Goal: Task Accomplishment & Management: Manage account settings

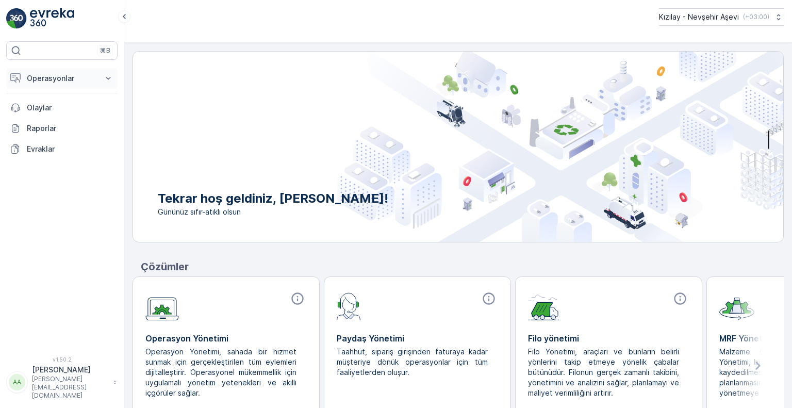
click at [78, 77] on p "Operasyonlar" at bounding box center [62, 78] width 70 height 10
click at [44, 96] on p "Insights" at bounding box center [39, 96] width 26 height 10
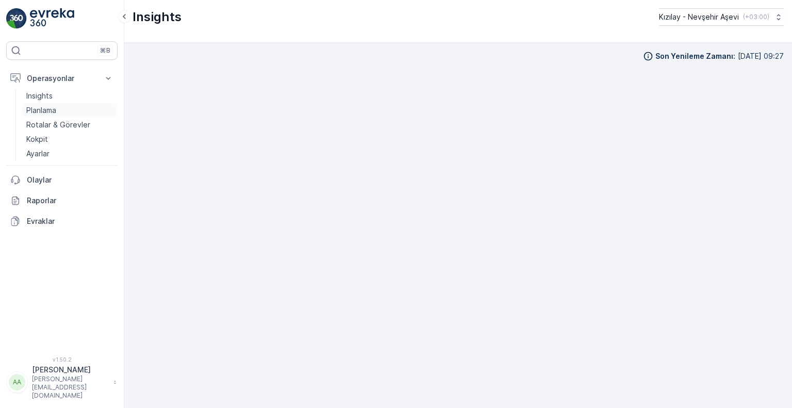
click at [46, 109] on p "Planlama" at bounding box center [41, 110] width 30 height 10
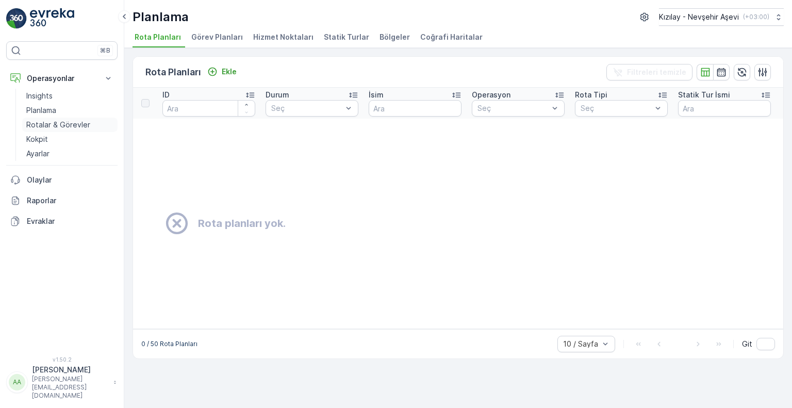
click at [56, 124] on p "Rotalar & Görevler" at bounding box center [58, 125] width 64 height 10
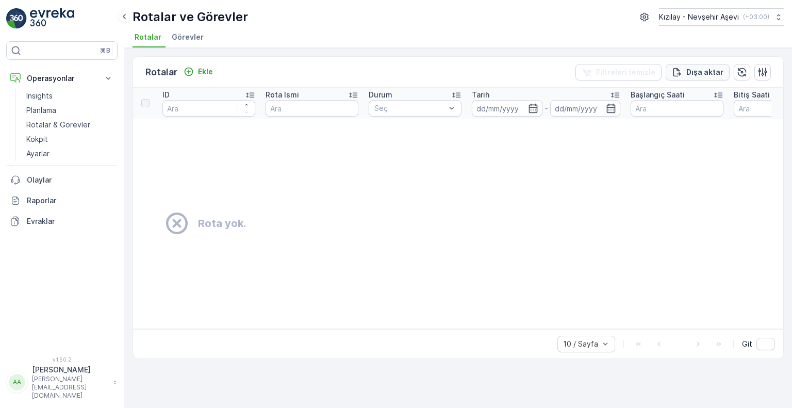
click at [705, 72] on p "Dışa aktar" at bounding box center [704, 72] width 37 height 10
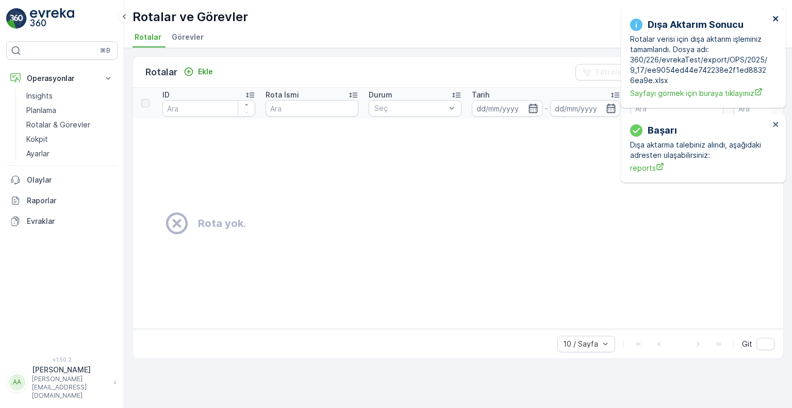
click at [776, 22] on icon "close" at bounding box center [776, 18] width 7 height 8
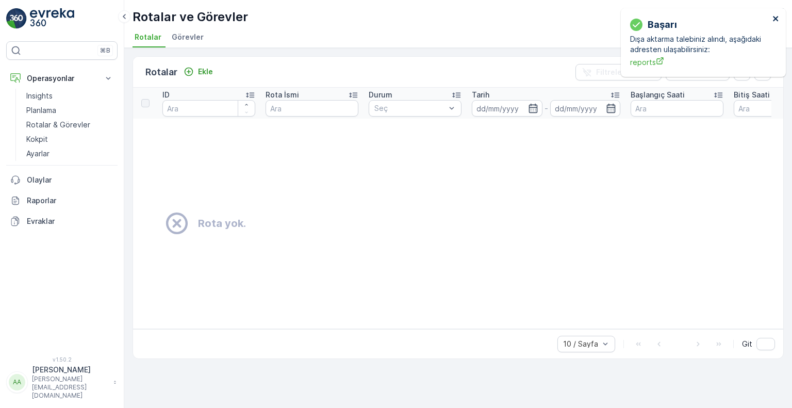
click at [777, 19] on icon "close" at bounding box center [776, 18] width 7 height 8
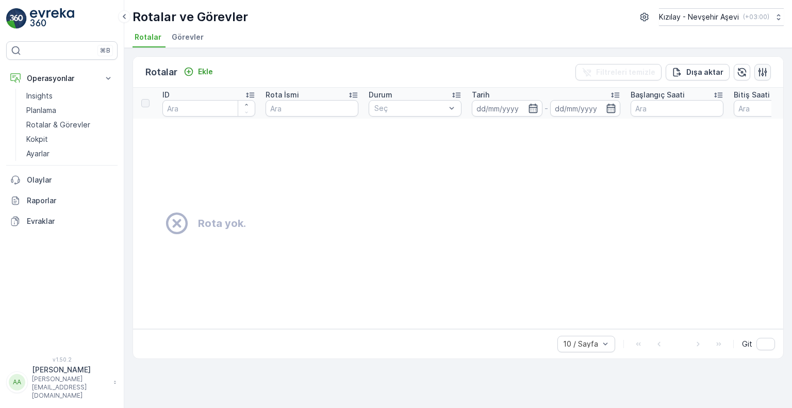
click at [762, 68] on icon "button" at bounding box center [763, 72] width 10 height 10
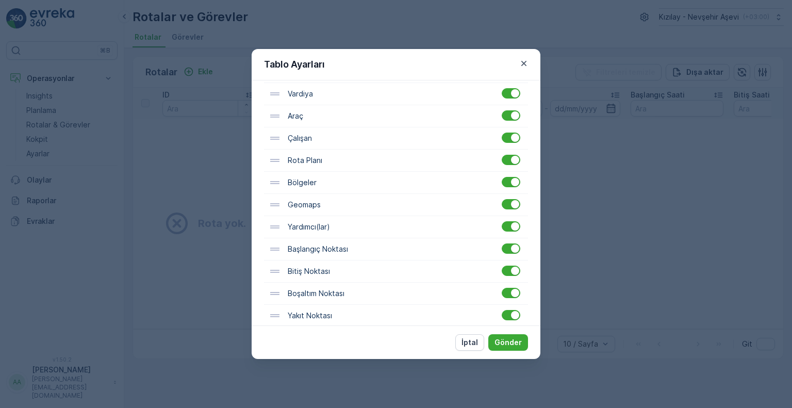
scroll to position [269, 0]
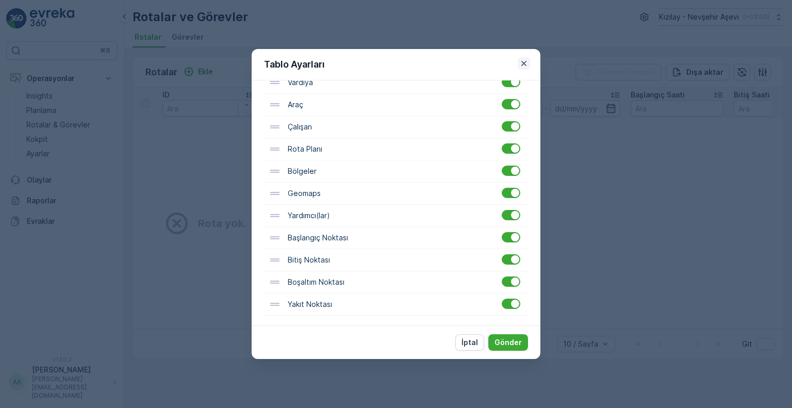
click at [523, 64] on icon "button" at bounding box center [523, 63] width 5 height 5
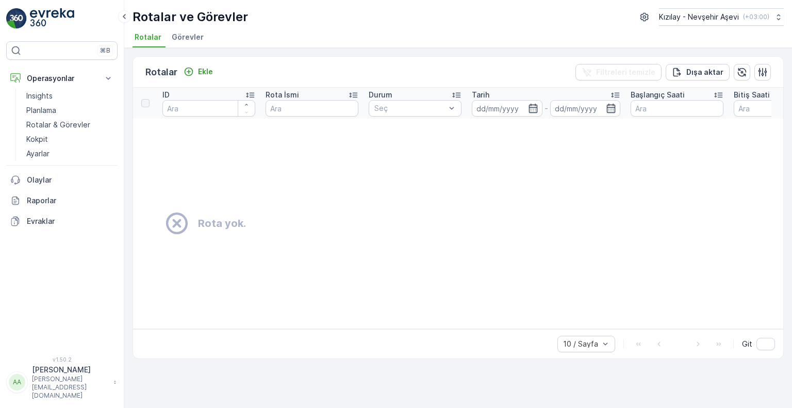
click at [336, 193] on td "Rota yok." at bounding box center [534, 224] width 802 height 210
click at [189, 71] on icon "Ekle" at bounding box center [189, 72] width 9 height 9
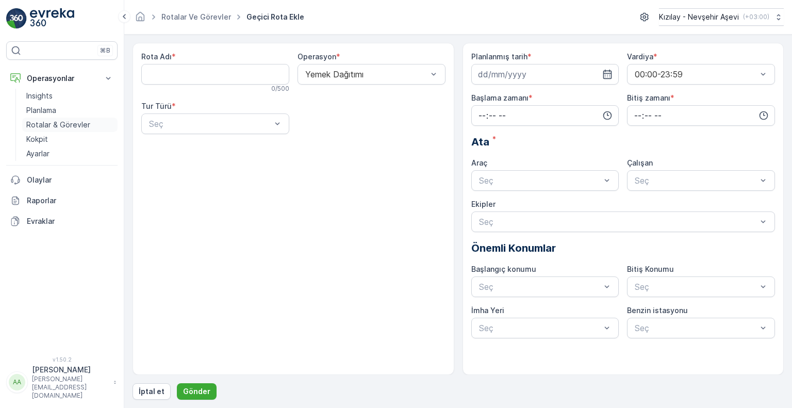
click at [55, 124] on p "Rotalar & Görevler" at bounding box center [58, 125] width 64 height 10
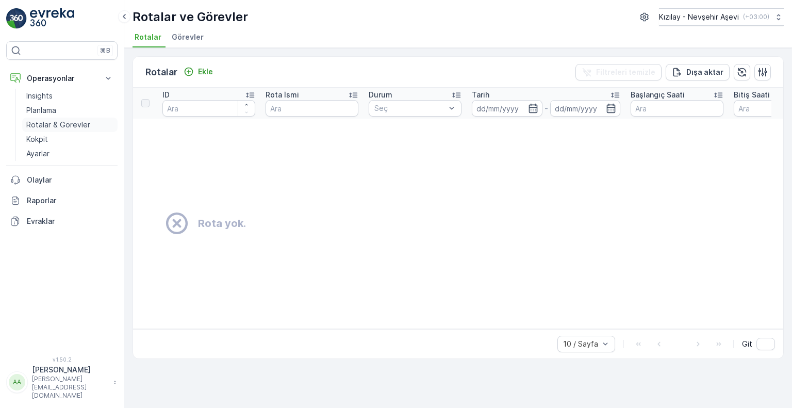
click at [49, 123] on p "Rotalar & Görevler" at bounding box center [58, 125] width 64 height 10
click at [37, 138] on p "Kokpit" at bounding box center [37, 139] width 22 height 10
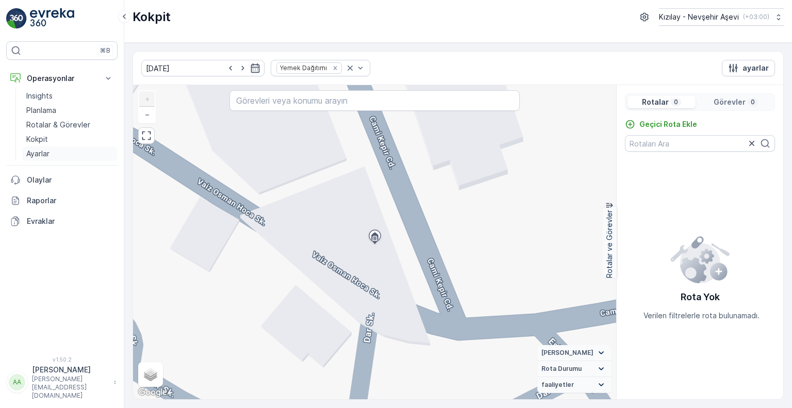
click at [39, 154] on p "Ayarlar" at bounding box center [37, 154] width 23 height 10
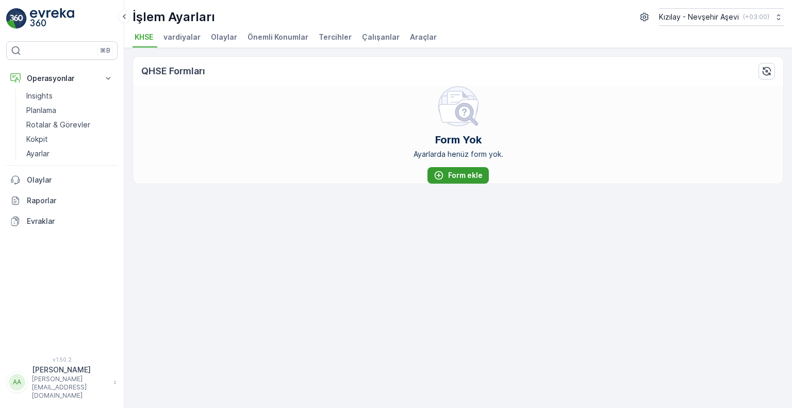
click at [464, 172] on p "Form ekle" at bounding box center [465, 175] width 35 height 10
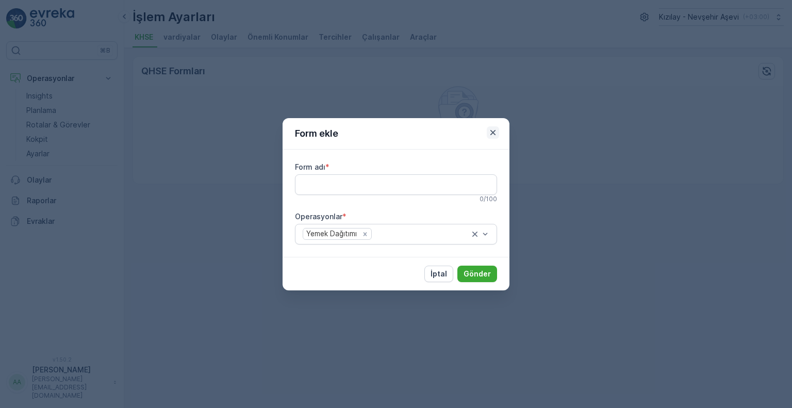
click at [492, 130] on icon "button" at bounding box center [493, 132] width 10 height 10
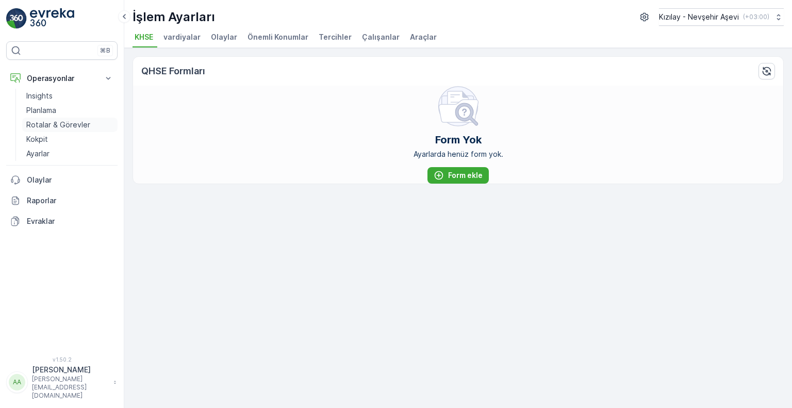
click at [42, 121] on p "Rotalar & Görevler" at bounding box center [58, 125] width 64 height 10
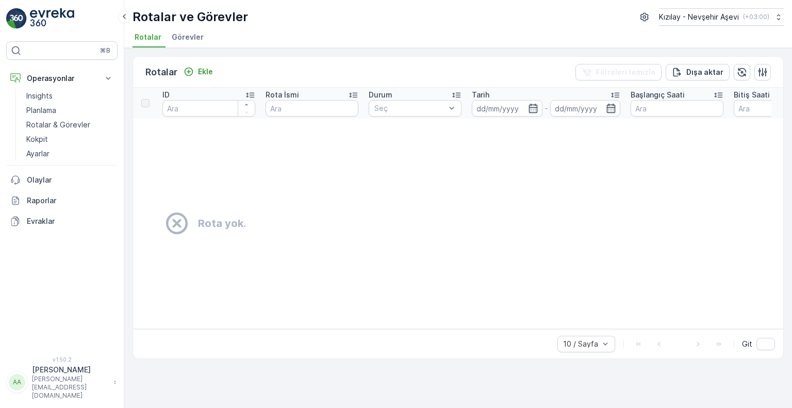
click at [184, 33] on span "Görevler" at bounding box center [188, 37] width 32 height 10
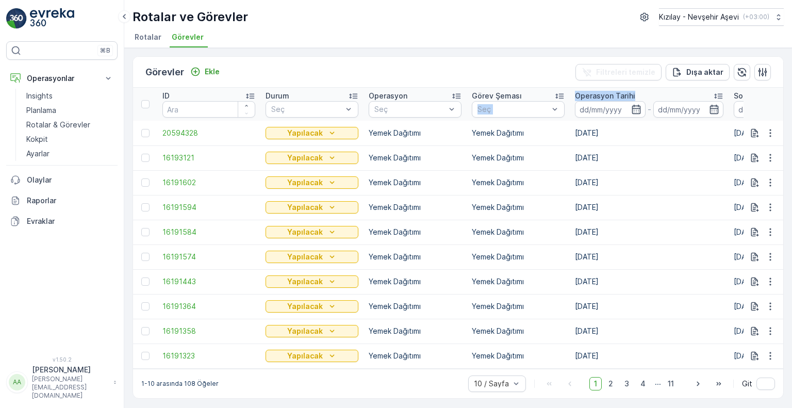
drag, startPoint x: 682, startPoint y: 95, endPoint x: 556, endPoint y: 94, distance: 125.8
click at [739, 106] on input at bounding box center [769, 109] width 71 height 17
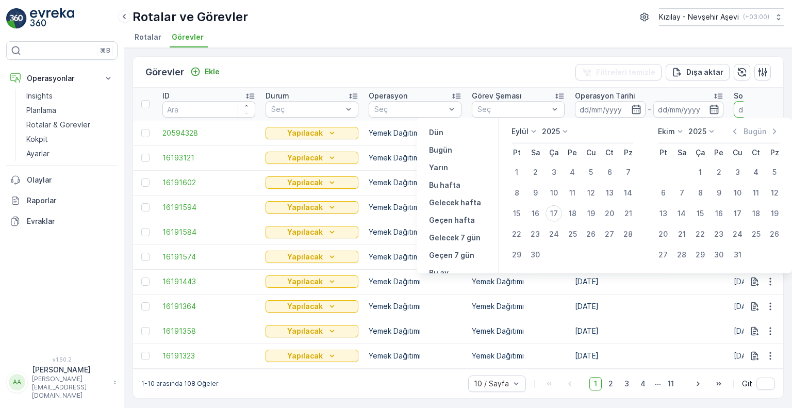
click at [744, 107] on th at bounding box center [764, 104] width 40 height 33
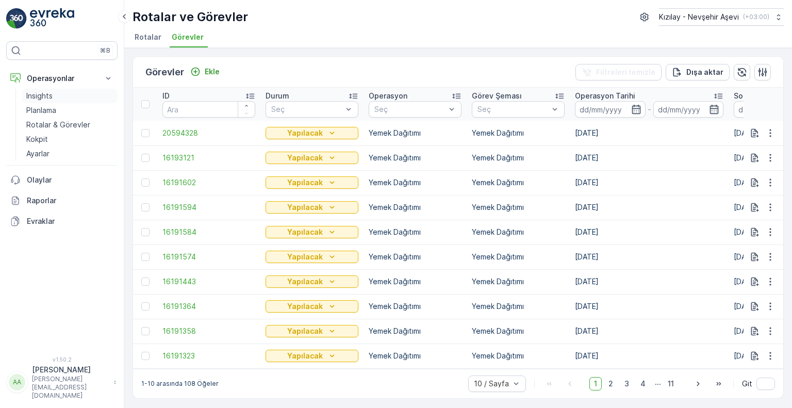
click at [35, 91] on p "Insights" at bounding box center [39, 96] width 26 height 10
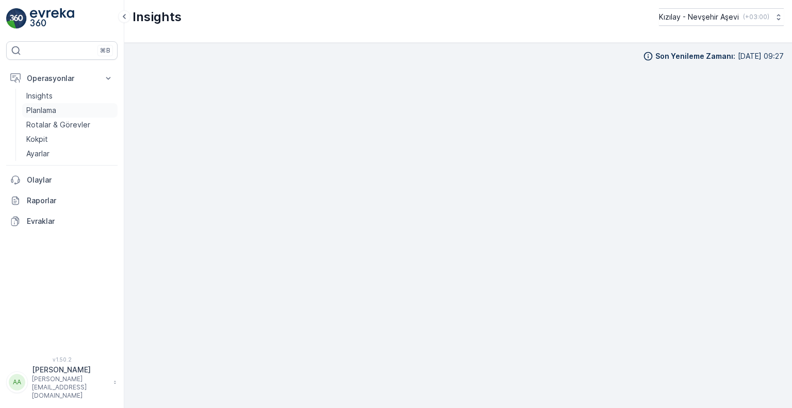
click at [45, 109] on p "Planlama" at bounding box center [41, 110] width 30 height 10
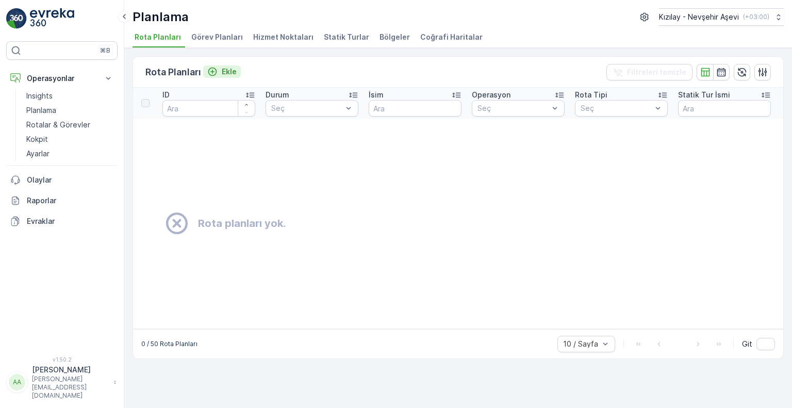
click at [211, 68] on icon "Ekle" at bounding box center [212, 72] width 9 height 9
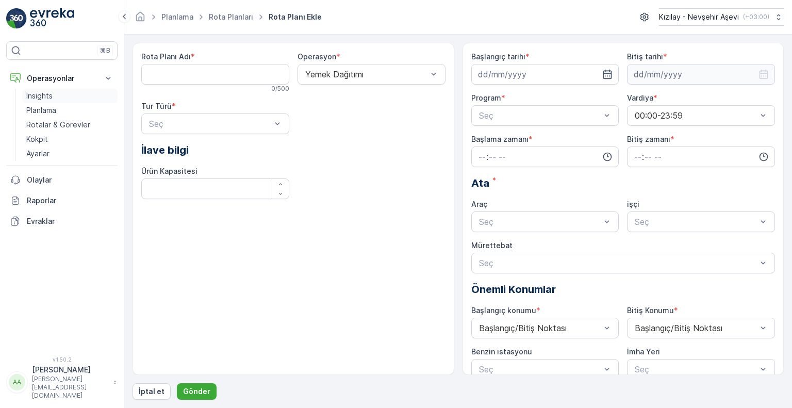
click at [67, 90] on link "Insights" at bounding box center [69, 96] width 95 height 14
click at [283, 336] on div "Rota Planı Adı * 0 / 500 Operasyon * Yemek Dağıtımı Tur Türü * Seç İlave bilgi …" at bounding box center [294, 209] width 322 height 332
click at [305, 14] on span "Rota Planı Ekle" at bounding box center [295, 17] width 57 height 10
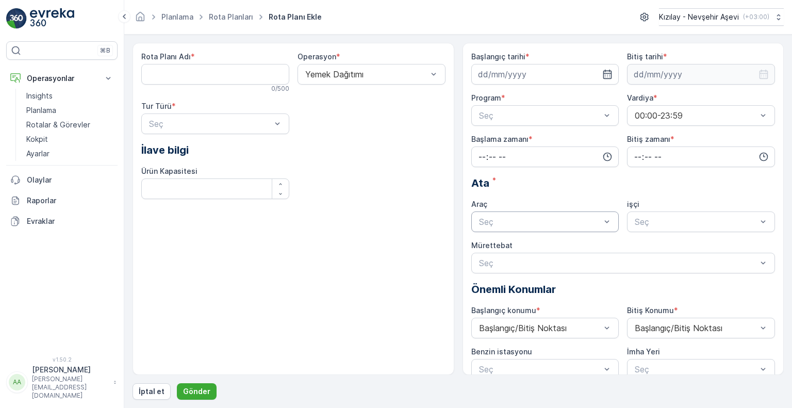
click at [424, 245] on div "Rota Planı Adı * 0 / 500 Operasyon * Yemek Dağıtımı Tur Türü * Seç İlave bilgi …" at bounding box center [294, 209] width 322 height 332
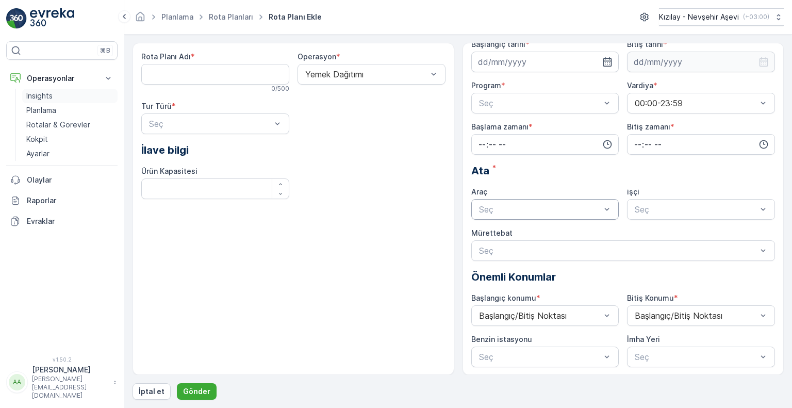
click at [42, 89] on link "Insights" at bounding box center [69, 96] width 95 height 14
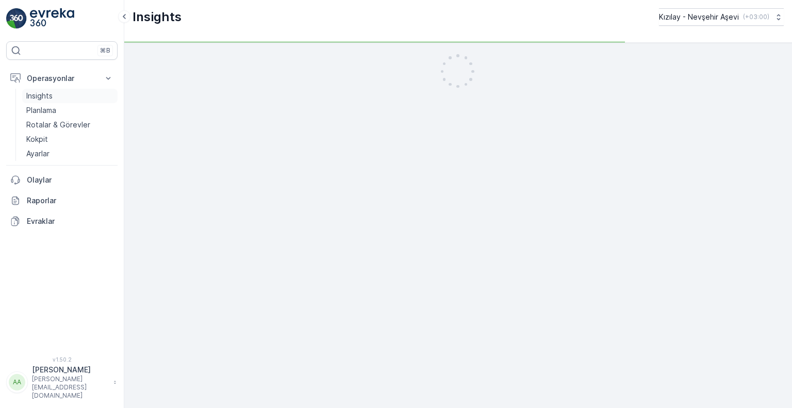
click at [38, 94] on p "Insights" at bounding box center [39, 96] width 26 height 10
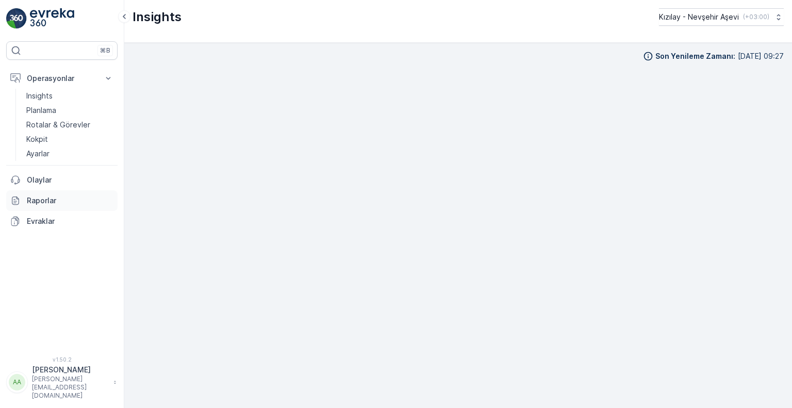
click at [29, 202] on p "Raporlar" at bounding box center [70, 200] width 87 height 10
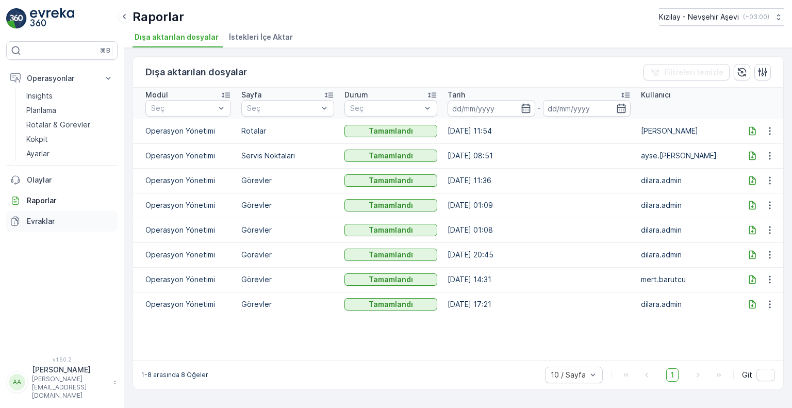
click at [46, 220] on p "Evraklar" at bounding box center [70, 221] width 87 height 10
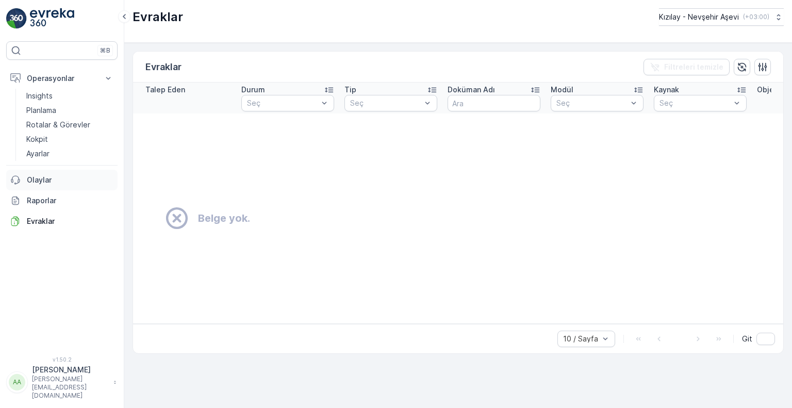
click at [31, 179] on p "Olaylar" at bounding box center [70, 180] width 87 height 10
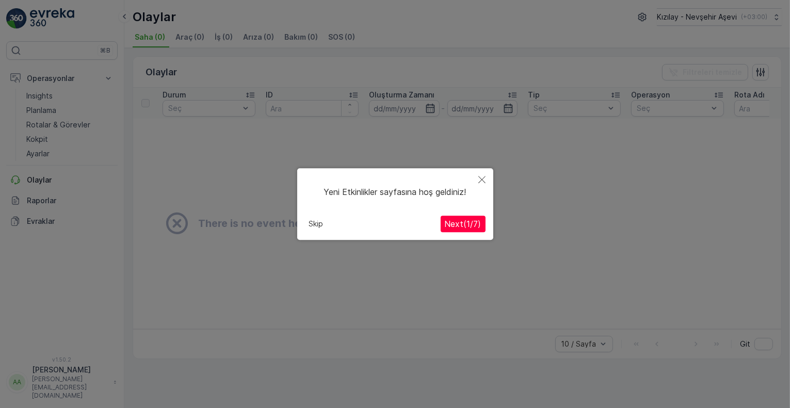
click at [459, 225] on span "Next ( 1 / 7 )" at bounding box center [463, 224] width 37 height 10
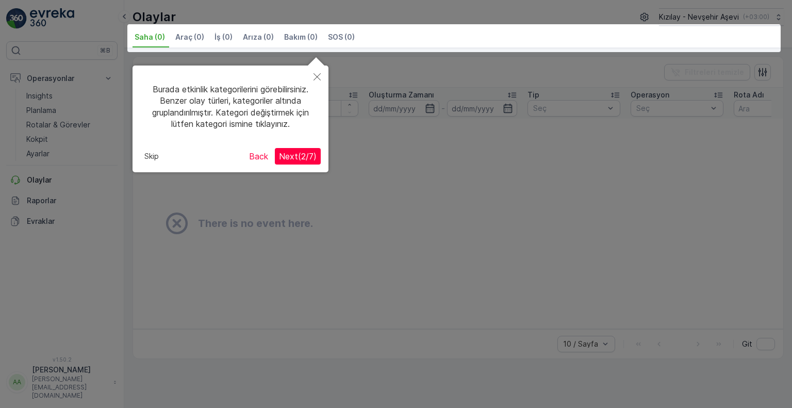
click at [308, 158] on span "Next ( 2 / 7 )" at bounding box center [298, 156] width 38 height 10
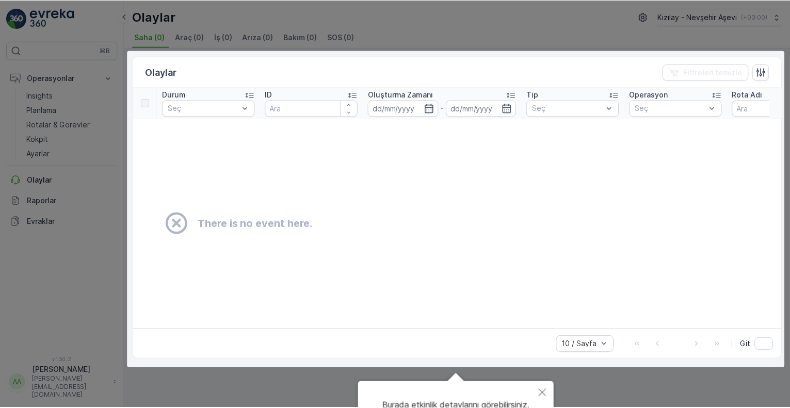
scroll to position [40, 0]
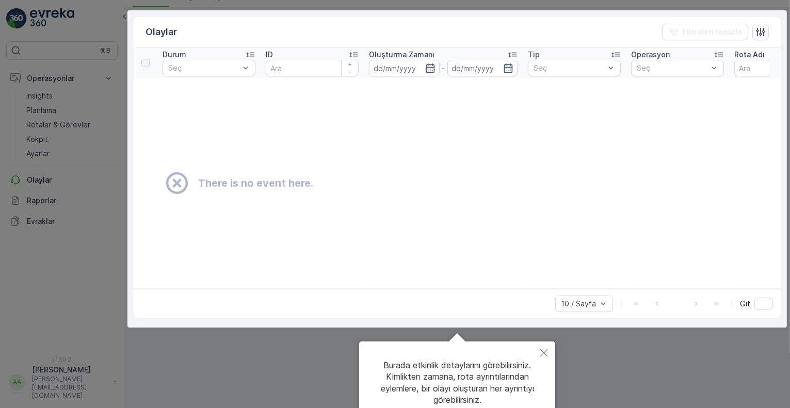
click at [537, 353] on button "Close" at bounding box center [543, 353] width 23 height 24
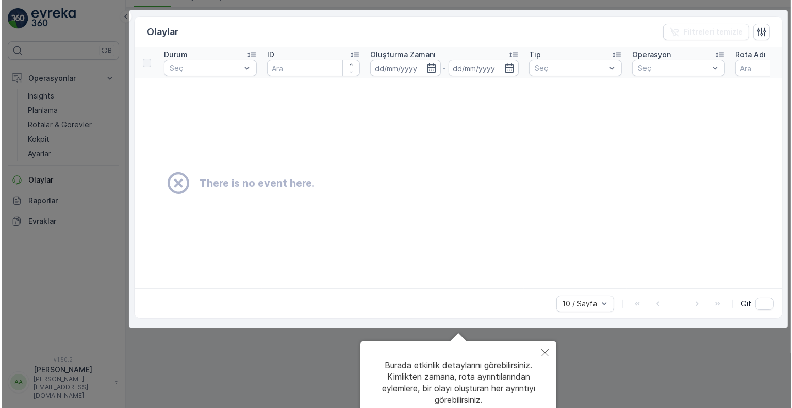
scroll to position [0, 0]
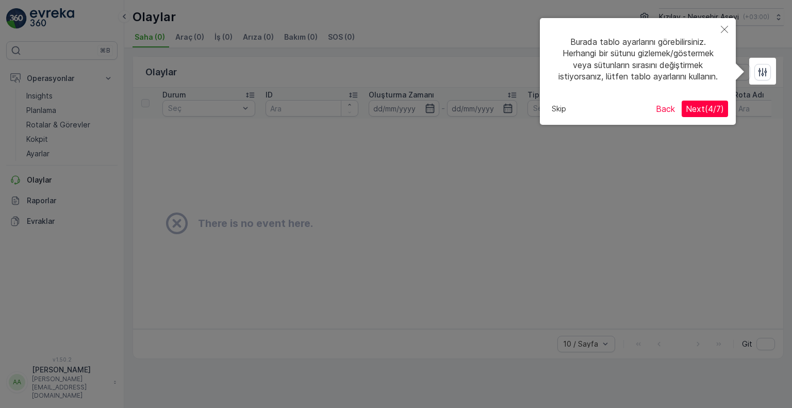
click at [719, 105] on span "Next ( 4 / 7 )" at bounding box center [705, 109] width 38 height 10
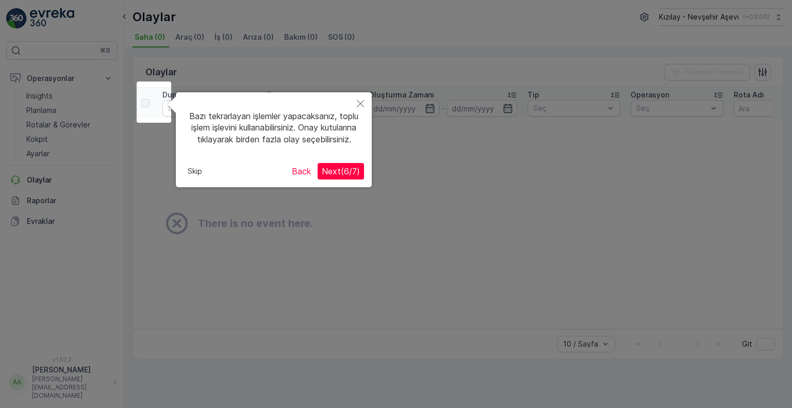
click at [347, 176] on span "Next ( 6 / 7 )" at bounding box center [341, 171] width 38 height 10
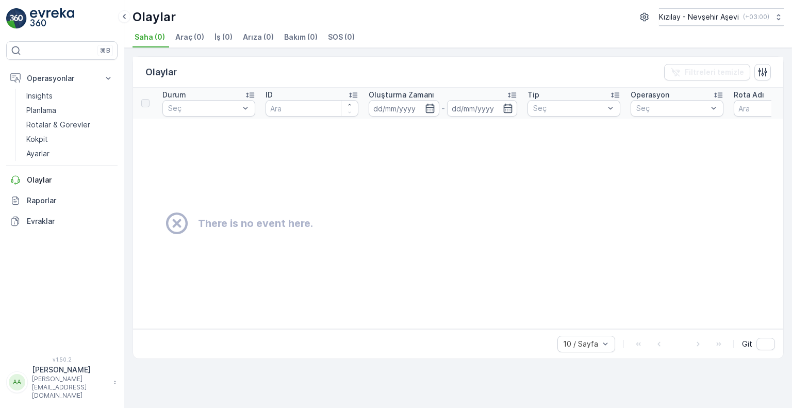
click at [502, 187] on td "There is no event here." at bounding box center [534, 224] width 802 height 210
click at [43, 160] on link "Ayarlar" at bounding box center [69, 153] width 95 height 14
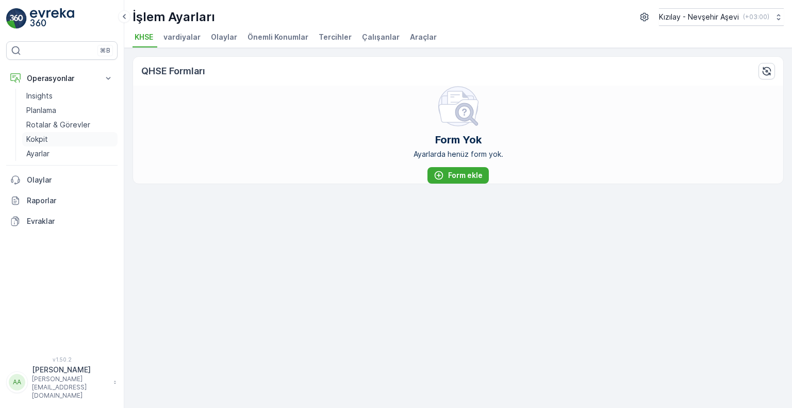
click at [45, 138] on p "Kokpit" at bounding box center [37, 139] width 22 height 10
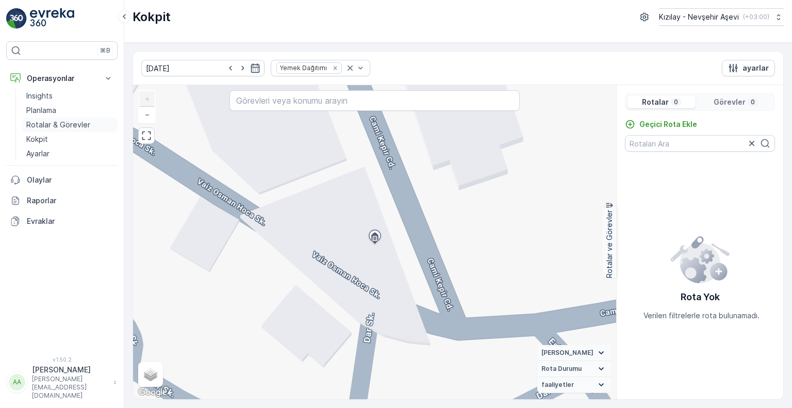
click at [43, 124] on p "Rotalar & Görevler" at bounding box center [58, 125] width 64 height 10
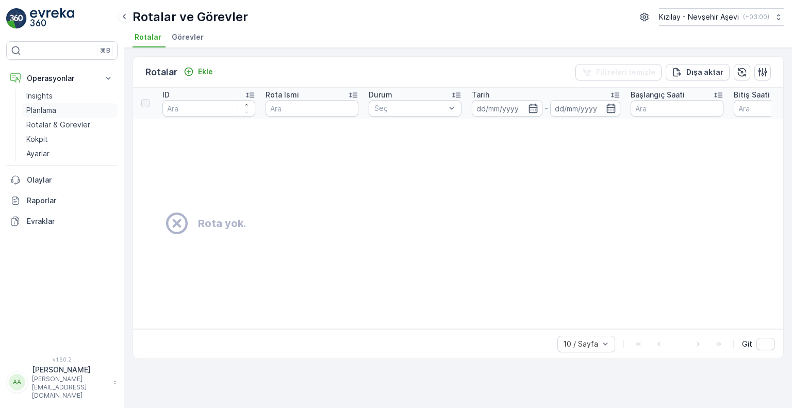
click at [42, 110] on p "Planlama" at bounding box center [41, 110] width 30 height 10
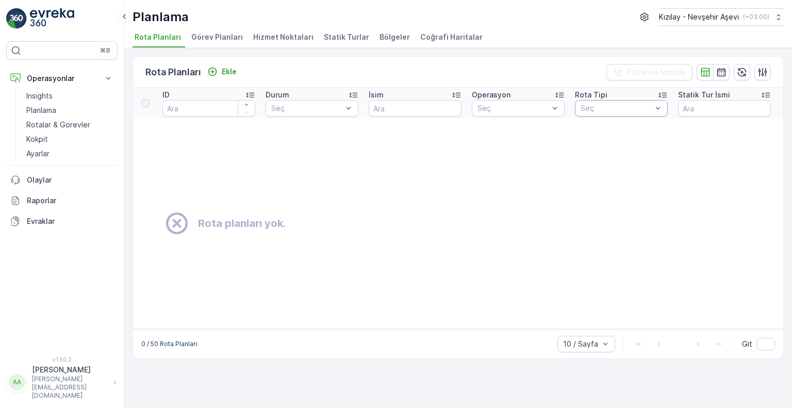
click at [654, 115] on div at bounding box center [658, 108] width 10 height 15
click at [611, 133] on div "Statik" at bounding box center [621, 131] width 80 height 8
click at [742, 72] on icon "button" at bounding box center [742, 72] width 9 height 9
click at [761, 73] on icon "button" at bounding box center [763, 72] width 10 height 10
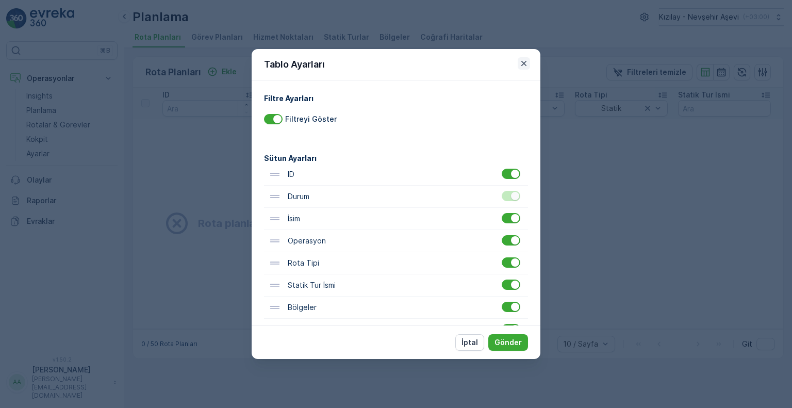
click at [519, 61] on icon "button" at bounding box center [524, 63] width 10 height 10
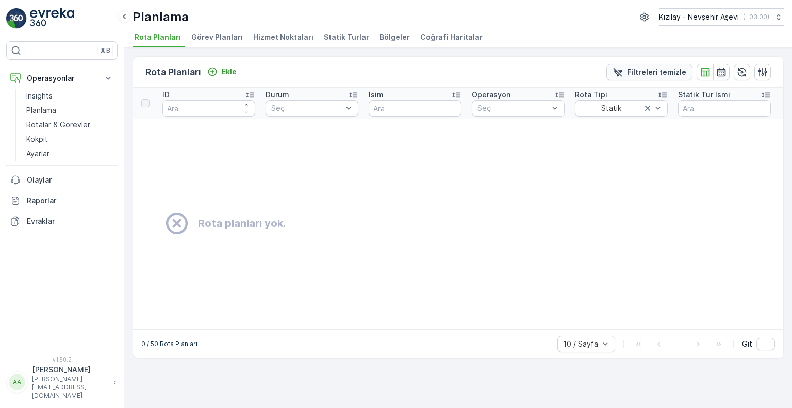
click at [652, 68] on p "Filtreleri temizle" at bounding box center [656, 72] width 59 height 10
click at [213, 74] on icon "Ekle" at bounding box center [212, 72] width 9 height 9
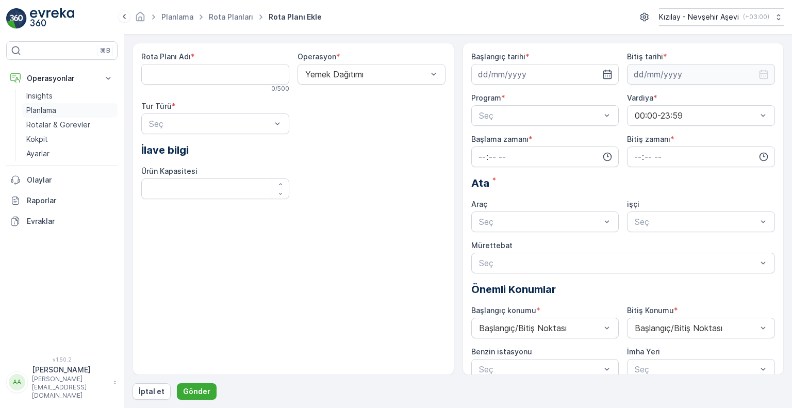
click at [52, 110] on p "Planlama" at bounding box center [41, 110] width 30 height 10
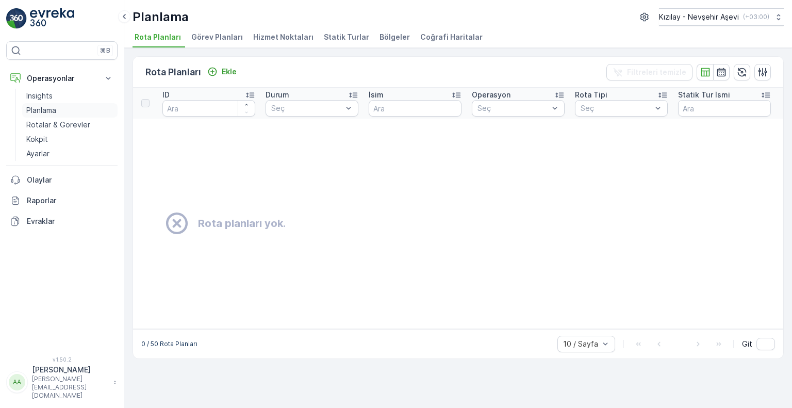
click at [44, 110] on p "Planlama" at bounding box center [41, 110] width 30 height 10
click at [39, 94] on p "Insights" at bounding box center [39, 96] width 26 height 10
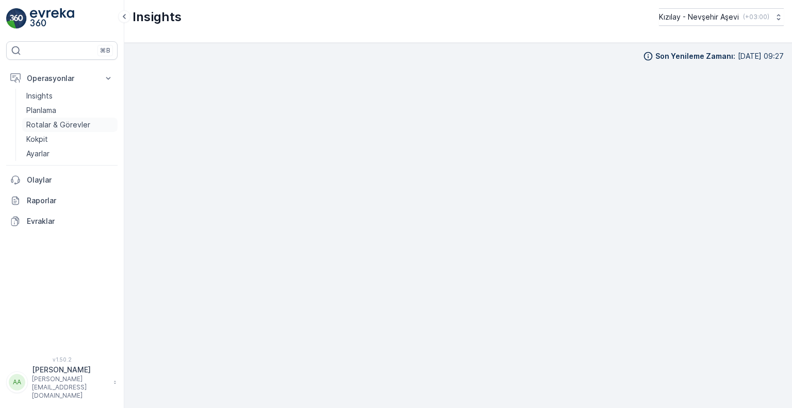
click at [42, 124] on p "Rotalar & Görevler" at bounding box center [58, 125] width 64 height 10
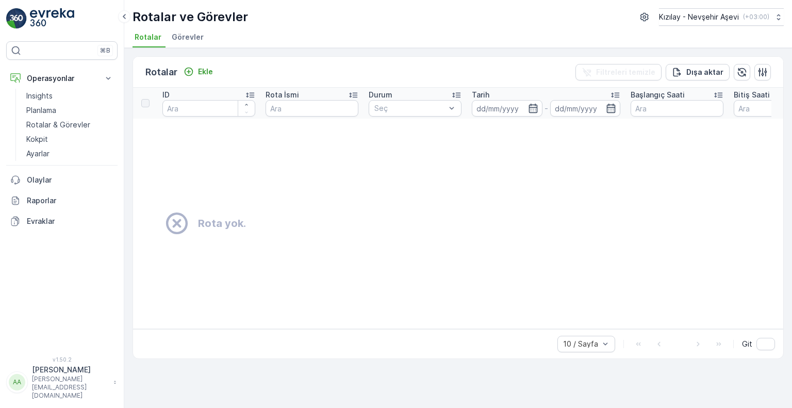
click at [135, 105] on th at bounding box center [145, 103] width 24 height 31
click at [140, 104] on th at bounding box center [145, 103] width 24 height 31
click at [144, 104] on div at bounding box center [145, 103] width 8 height 8
click at [704, 76] on p "Dışa aktar" at bounding box center [704, 72] width 37 height 10
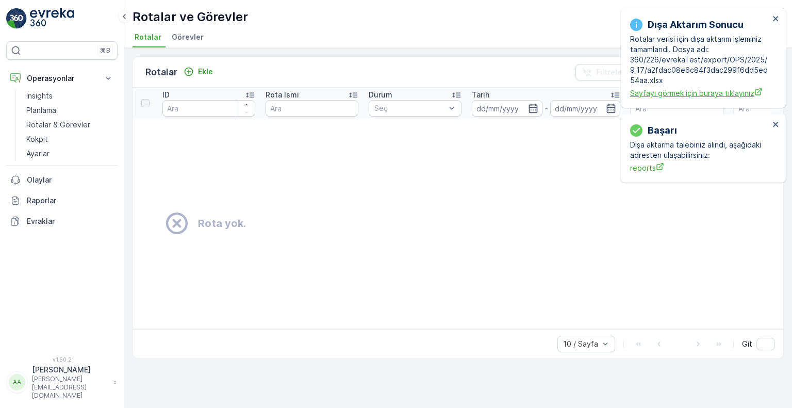
click at [687, 91] on span "Sayfayı görmek için buraya tıklayınız" at bounding box center [699, 93] width 139 height 11
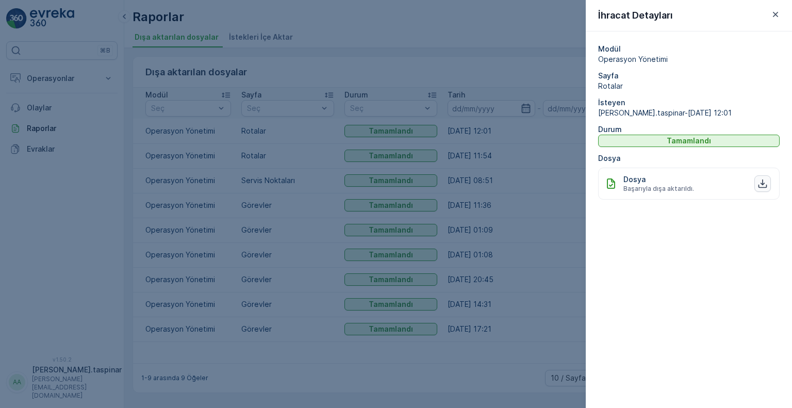
click at [761, 185] on icon "button" at bounding box center [763, 183] width 10 height 10
click at [746, 53] on p "Modül" at bounding box center [689, 49] width 182 height 10
click at [778, 16] on icon "button" at bounding box center [775, 14] width 10 height 10
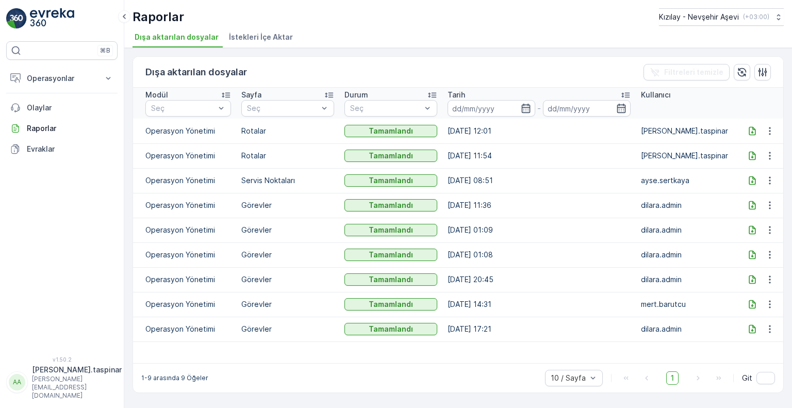
click at [245, 37] on span "İstekleri İçe Aktar" at bounding box center [261, 37] width 64 height 10
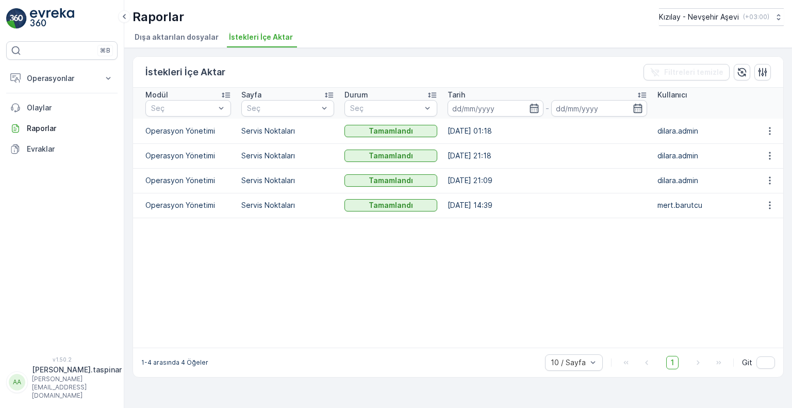
click at [177, 140] on td "Operasyon Yönetimi" at bounding box center [184, 131] width 103 height 25
click at [314, 152] on p "Servis Noktaları" at bounding box center [287, 156] width 93 height 10
click at [399, 149] on div "Tamamlandı" at bounding box center [390, 156] width 93 height 14
click at [415, 142] on tbody "Operasyon Yönetimi Servis Noktaları Tamamlandı 10.03.2025 01:18 dilara.admin Op…" at bounding box center [458, 233] width 650 height 229
drag, startPoint x: 415, startPoint y: 142, endPoint x: 792, endPoint y: 240, distance: 389.0
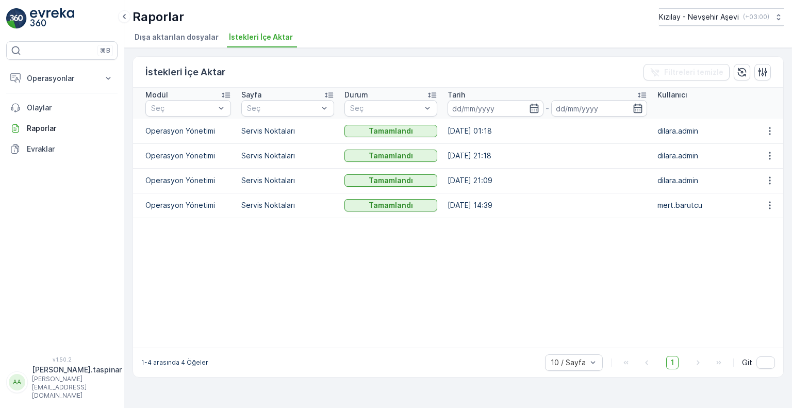
click at [792, 240] on div "İstekleri İçe Aktar Filtreleri temizle Modül Seç Sayfa Seç Durum Seç Tarih - Ku…" at bounding box center [458, 228] width 668 height 360
click at [769, 210] on button "button" at bounding box center [770, 205] width 19 height 12
drag, startPoint x: 678, startPoint y: 263, endPoint x: 643, endPoint y: 259, distance: 35.3
click at [672, 263] on table "Modül Seç Sayfa Seç Durum Seç Tarih - Kullanıcı Operasyon Yönetimi Servis Nokta…" at bounding box center [458, 218] width 650 height 260
click at [20, 111] on icon at bounding box center [15, 108] width 10 height 10
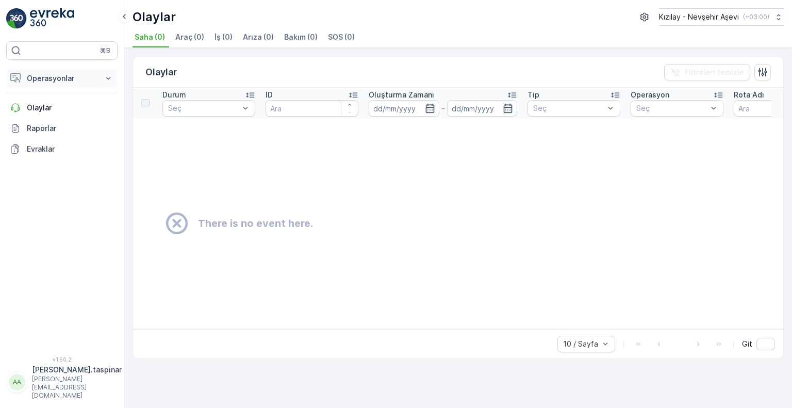
click at [54, 82] on p "Operasyonlar" at bounding box center [62, 78] width 70 height 10
click at [53, 112] on p "Planlama" at bounding box center [41, 110] width 30 height 10
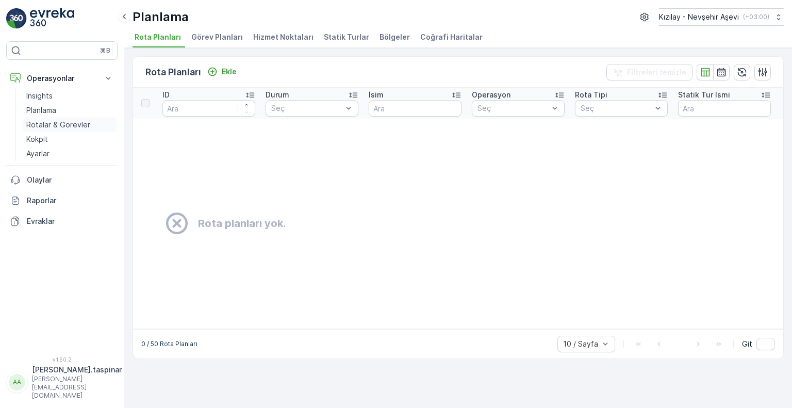
click at [42, 121] on p "Rotalar & Görevler" at bounding box center [58, 125] width 64 height 10
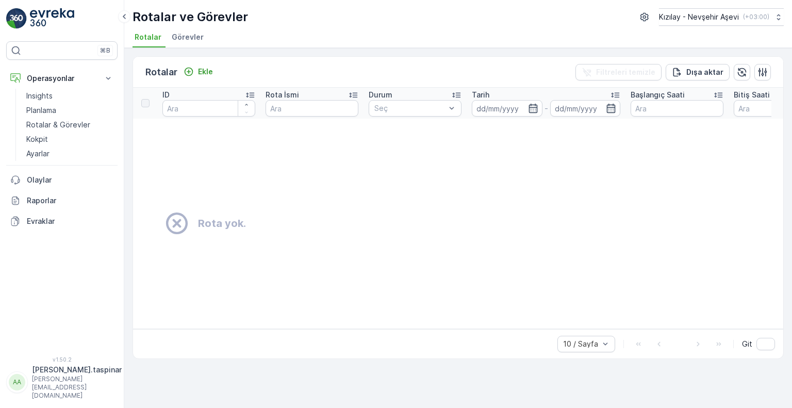
drag, startPoint x: 761, startPoint y: 243, endPoint x: 493, endPoint y: 221, distance: 268.6
click at [491, 222] on div "Rota yok." at bounding box center [533, 223] width 777 height 26
click at [767, 70] on icon "button" at bounding box center [763, 72] width 10 height 10
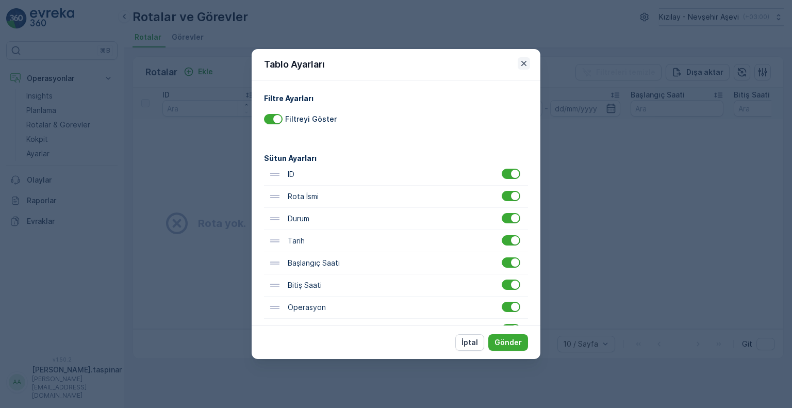
click at [526, 68] on icon "button" at bounding box center [524, 63] width 10 height 10
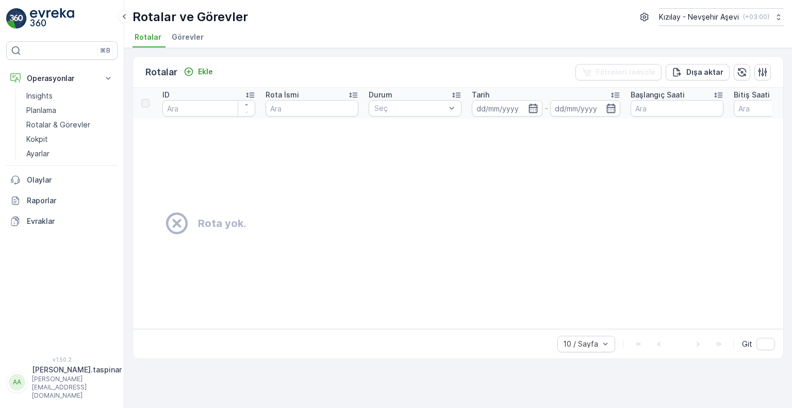
click at [51, 391] on p "[PERSON_NAME][EMAIL_ADDRESS][DOMAIN_NAME]" at bounding box center [77, 387] width 90 height 25
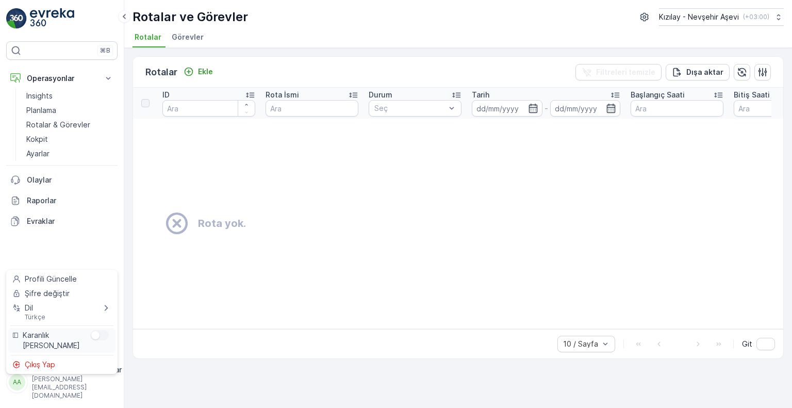
click at [61, 343] on span "Karanlık Yan Çubuk" at bounding box center [54, 340] width 63 height 21
click at [96, 336] on div "Menu" at bounding box center [95, 335] width 8 height 8
click at [90, 330] on input "Menu" at bounding box center [90, 330] width 0 height 0
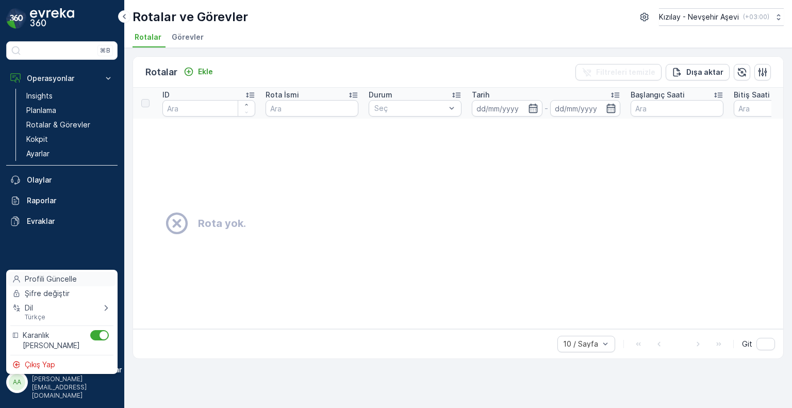
click at [77, 278] on div "Profili Güncelle" at bounding box center [61, 279] width 107 height 14
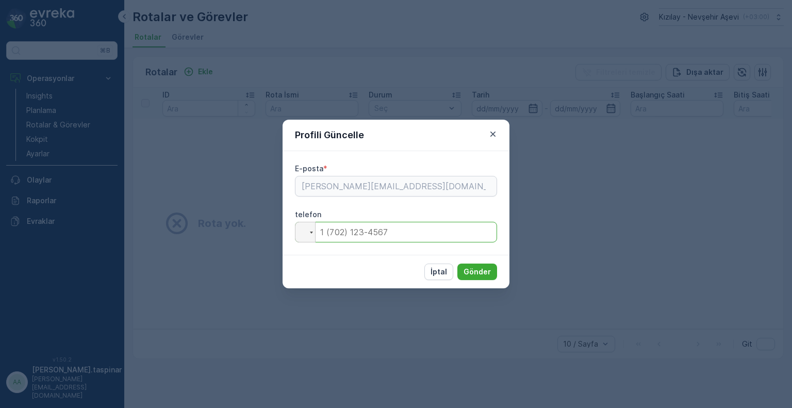
click at [399, 238] on input "tel" at bounding box center [396, 232] width 202 height 21
click at [313, 237] on div at bounding box center [305, 232] width 20 height 20
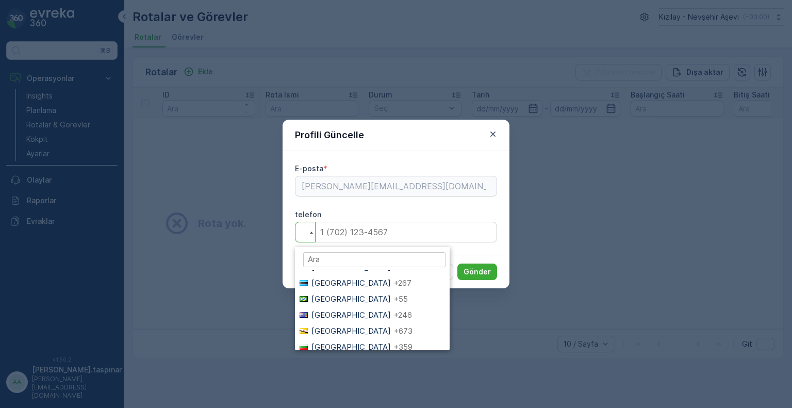
scroll to position [722, 0]
type input "TU"
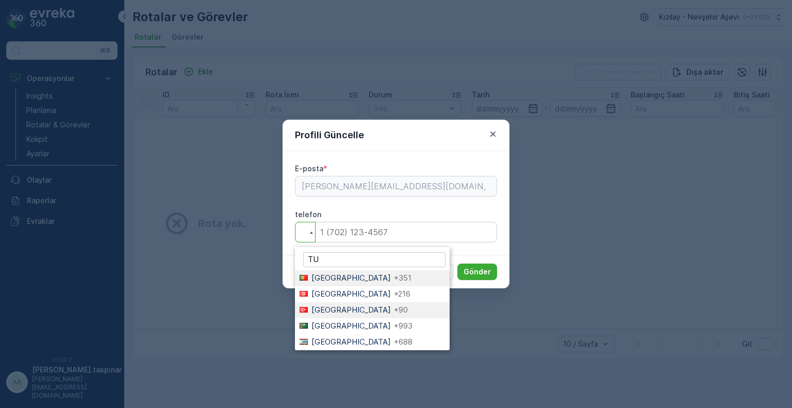
click at [336, 307] on li "Turkey +90" at bounding box center [372, 310] width 155 height 16
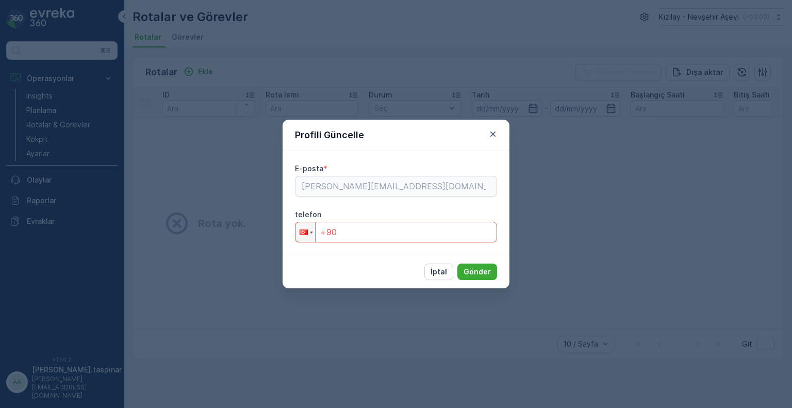
click at [357, 238] on input "+90" at bounding box center [396, 232] width 202 height 21
type input "+90 539 581 79 68"
click at [494, 273] on button "Gönder" at bounding box center [477, 272] width 40 height 17
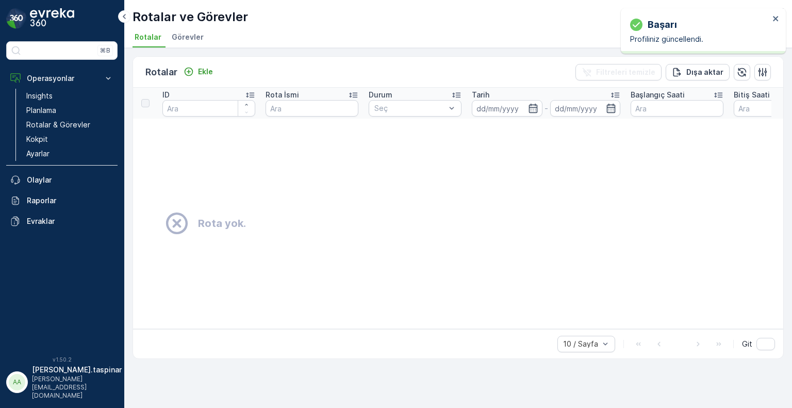
click at [696, 170] on td "Rota yok." at bounding box center [534, 224] width 802 height 210
click at [43, 156] on p "Ayarlar" at bounding box center [37, 154] width 23 height 10
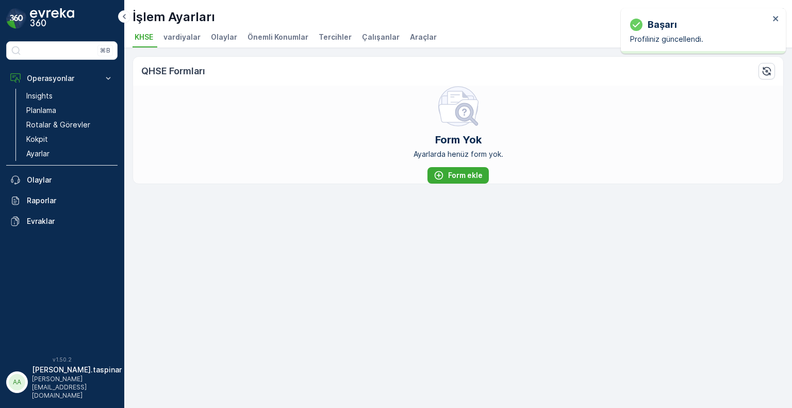
click at [415, 36] on span "Araçlar" at bounding box center [423, 37] width 27 height 10
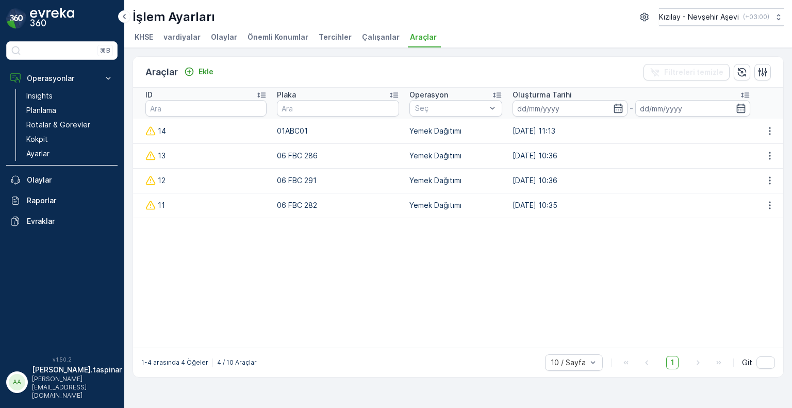
click at [292, 137] on td "01ABC01" at bounding box center [338, 131] width 133 height 25
click at [277, 133] on p "01ABC01" at bounding box center [338, 131] width 122 height 10
click at [607, 134] on td "25.02.2025 11:13" at bounding box center [631, 131] width 248 height 25
click at [767, 133] on icon "button" at bounding box center [770, 131] width 10 height 10
click at [771, 160] on span "silmek" at bounding box center [769, 160] width 21 height 10
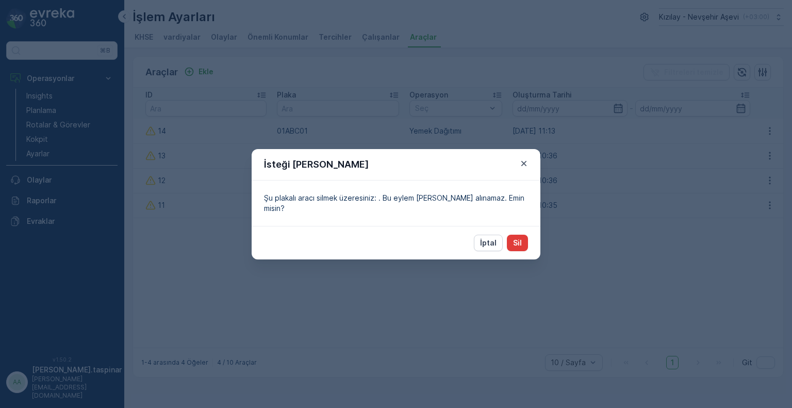
click at [523, 236] on button "Sil" at bounding box center [517, 243] width 21 height 17
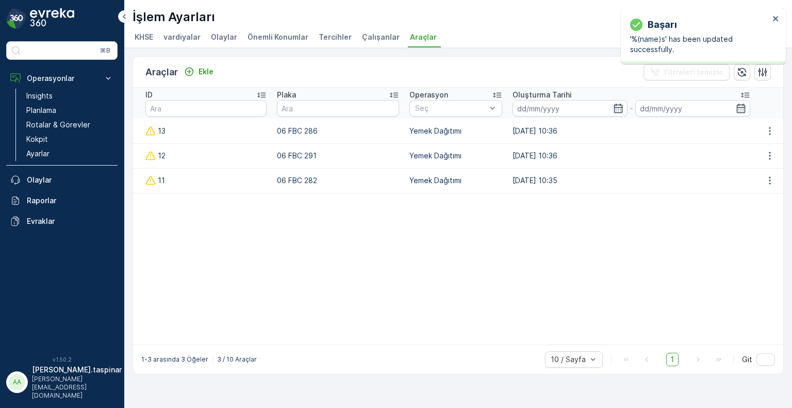
click at [261, 235] on td at bounding box center [202, 226] width 139 height 22
click at [173, 138] on td "13" at bounding box center [202, 131] width 139 height 25
click at [217, 106] on input "text" at bounding box center [205, 108] width 121 height 17
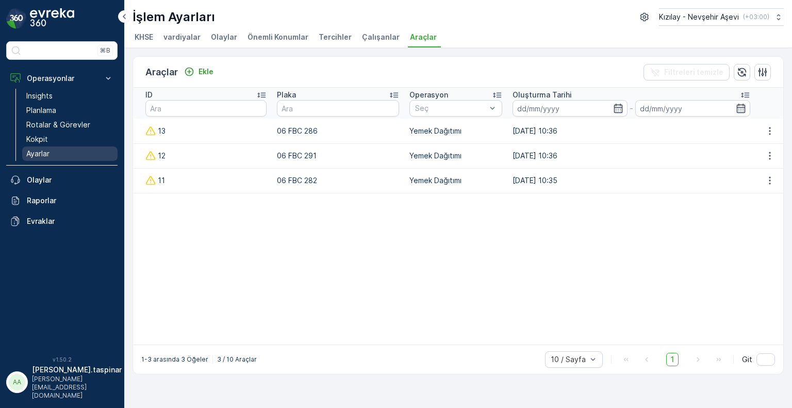
click at [42, 151] on p "Ayarlar" at bounding box center [37, 154] width 23 height 10
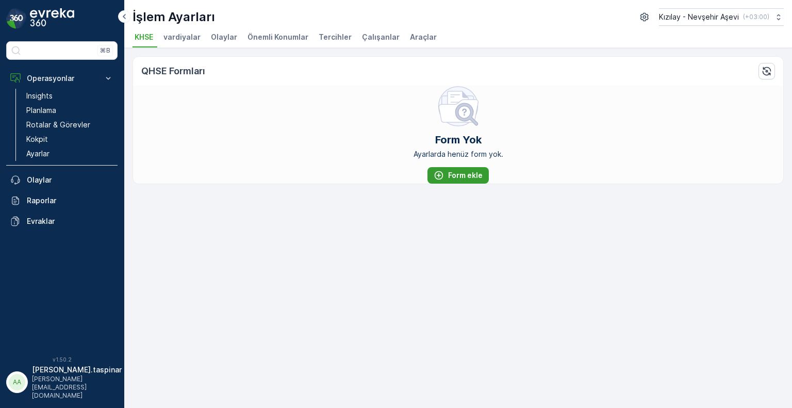
click at [472, 175] on p "Form ekle" at bounding box center [465, 175] width 35 height 10
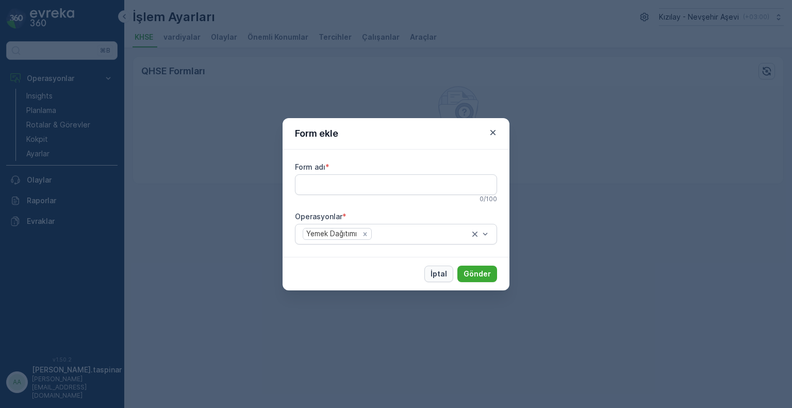
click at [436, 275] on p "İptal" at bounding box center [439, 274] width 17 height 10
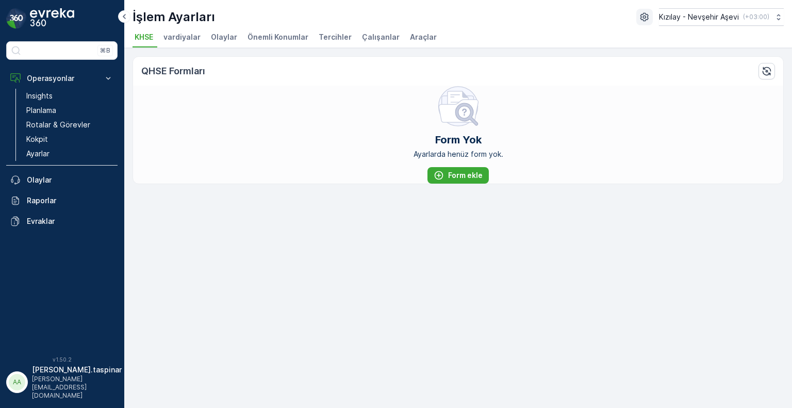
click at [641, 19] on icon "button" at bounding box center [645, 17] width 8 height 9
click at [44, 127] on p "Rotalar & Görevler" at bounding box center [58, 125] width 64 height 10
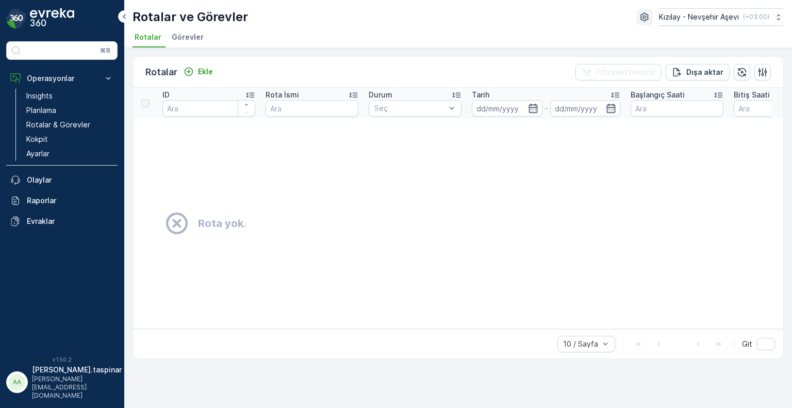
click at [639, 19] on icon "button" at bounding box center [644, 17] width 10 height 10
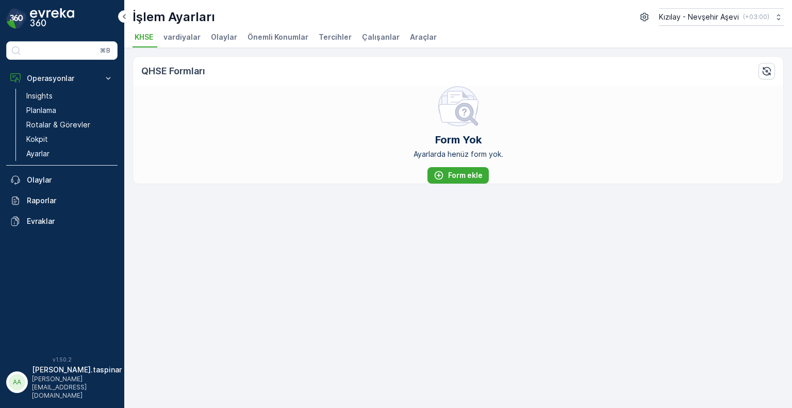
click at [639, 19] on icon "button" at bounding box center [644, 17] width 10 height 10
click at [749, 16] on p "( +03:00 )" at bounding box center [756, 17] width 26 height 8
click at [724, 73] on span "Europe/Istanbul (+03:00)" at bounding box center [723, 72] width 116 height 8
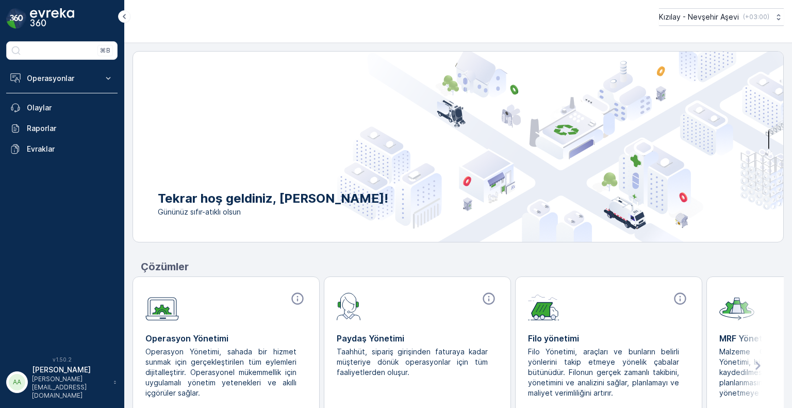
scroll to position [45, 0]
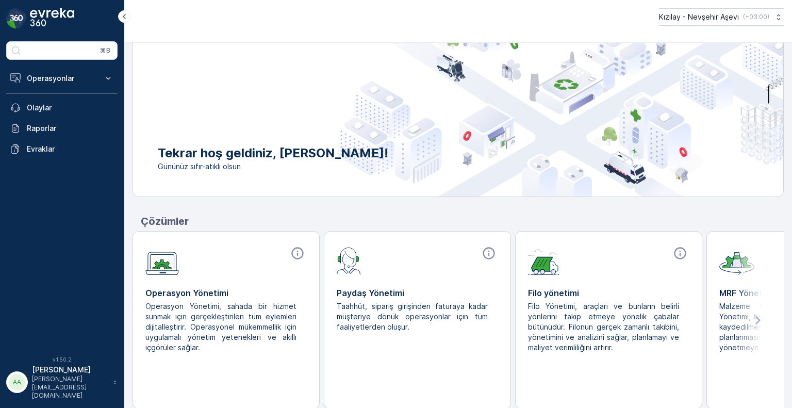
click at [750, 323] on icon at bounding box center [758, 320] width 19 height 19
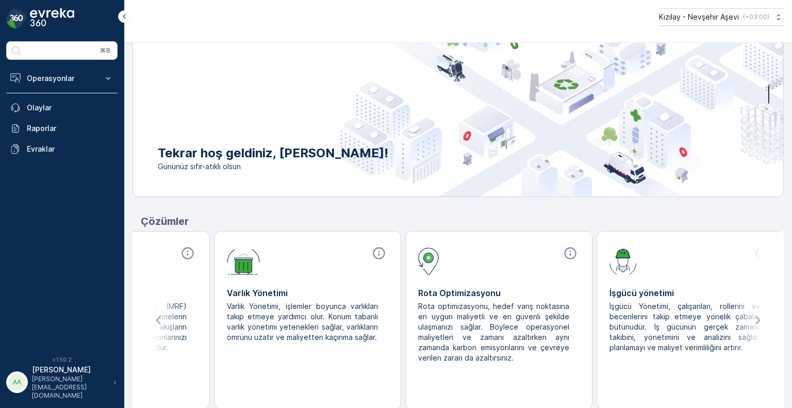
click at [696, 321] on p "İşgücü Yönetimi, çalışanları, rollerini ve becerilerini takip etmeye yönelik ça…" at bounding box center [686, 327] width 153 height 52
click at [82, 71] on button "Operasyonlar" at bounding box center [61, 78] width 111 height 21
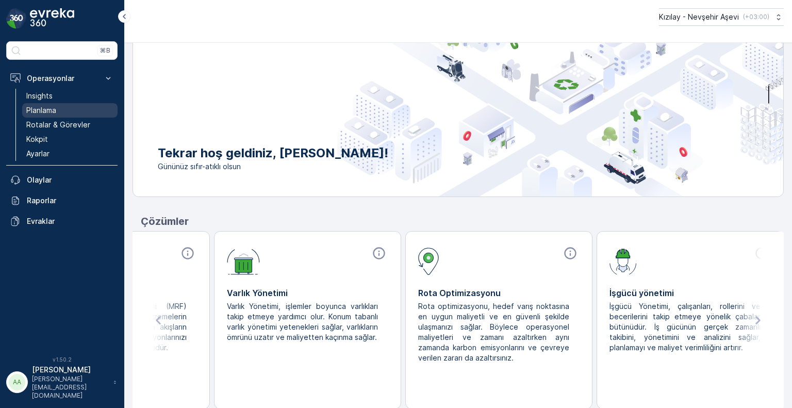
click at [56, 107] on p "Planlama" at bounding box center [41, 110] width 30 height 10
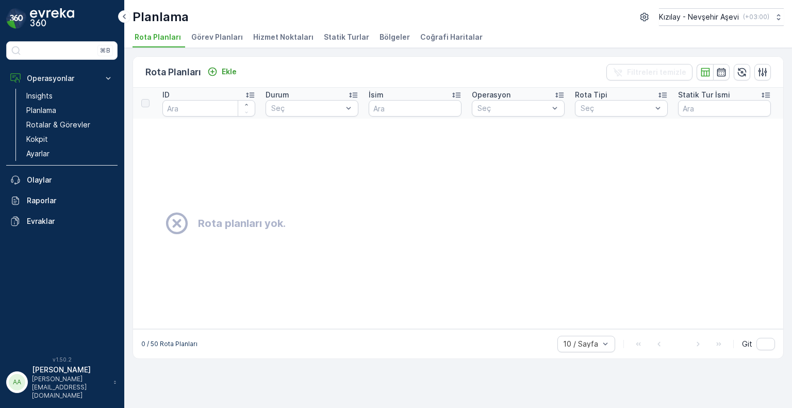
click at [215, 38] on span "Görev Planları" at bounding box center [217, 37] width 52 height 10
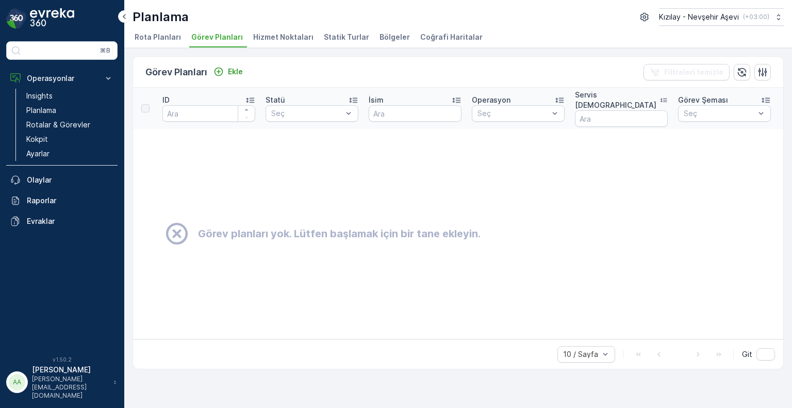
click at [274, 36] on span "Hizmet Noktaları" at bounding box center [283, 37] width 60 height 10
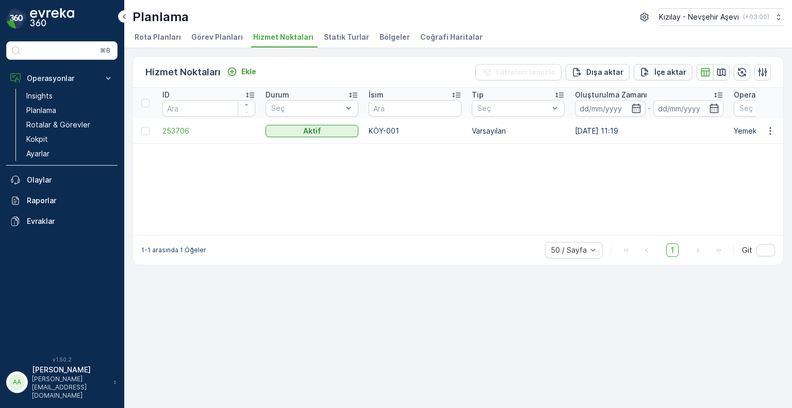
click at [660, 68] on p "İçe aktar" at bounding box center [670, 72] width 32 height 10
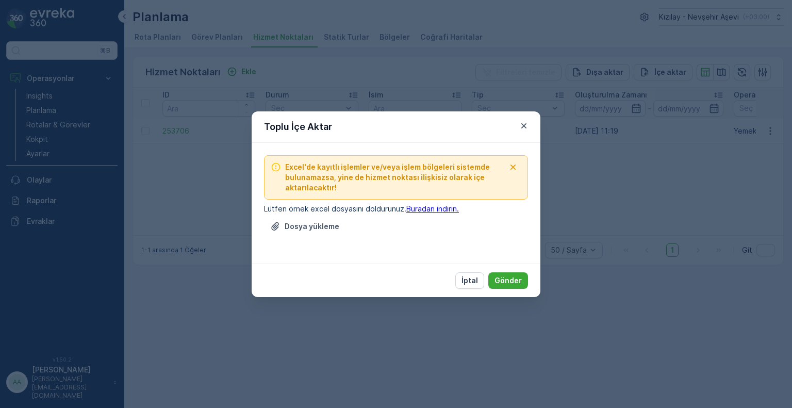
click at [422, 231] on div "Dosya yükleme" at bounding box center [396, 232] width 264 height 29
click at [428, 210] on link "Buradan indirin." at bounding box center [432, 208] width 53 height 9
